Goal: Information Seeking & Learning: Understand process/instructions

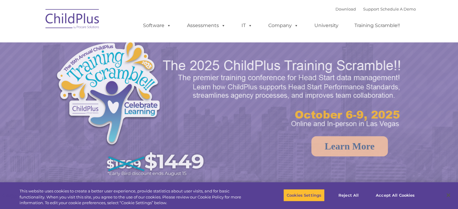
select select "MEDIUM"
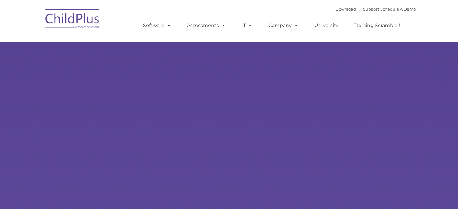
type input ""
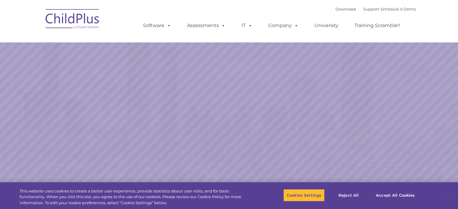
select select "MEDIUM"
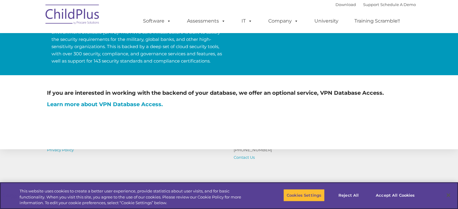
scroll to position [366, 0]
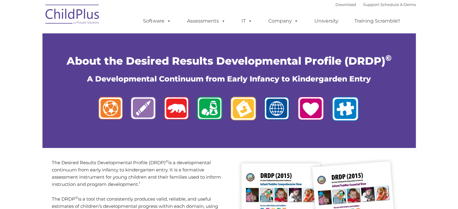
type input ""
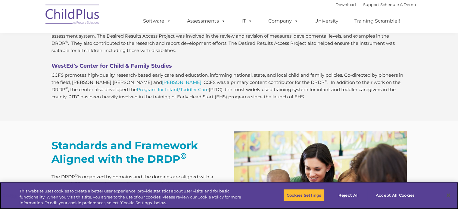
scroll to position [489, 0]
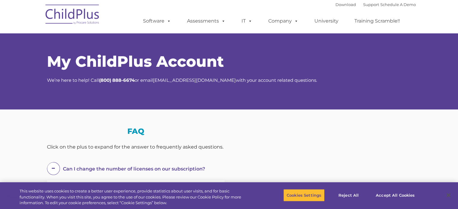
select select "MEDIUM"
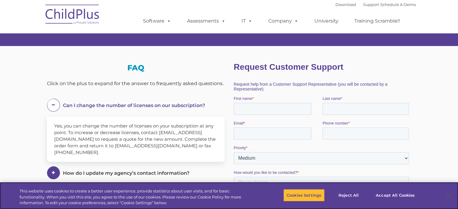
scroll to position [142, 0]
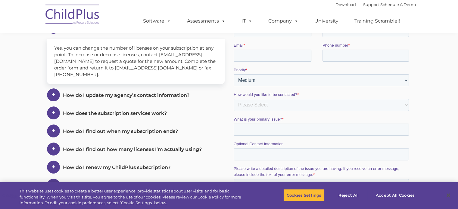
click at [0, 0] on span at bounding box center [0, 0] width 0 height 0
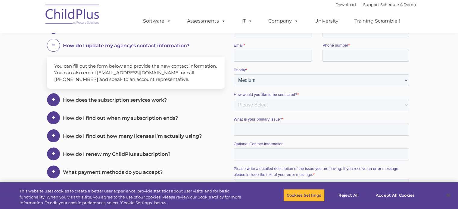
click at [58, 34] on div "How does the subscription services work?" at bounding box center [136, 28] width 178 height 14
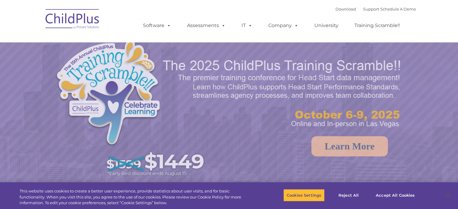
select select "MEDIUM"
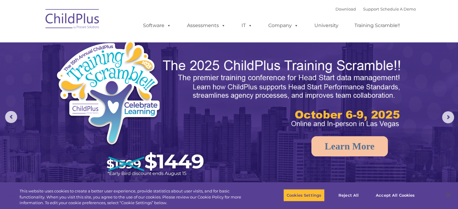
click at [318, 98] on img at bounding box center [282, 94] width 241 height 72
